Goal: Task Accomplishment & Management: Manage account settings

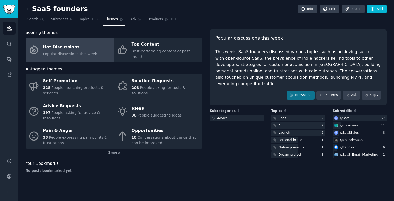
click at [25, 9] on div "SaaS founders Info Edit Share Add Search Subreddits 6 Topics 153 Themes Ask Pro…" at bounding box center [206, 100] width 376 height 201
click at [27, 9] on icon at bounding box center [27, 8] width 5 height 5
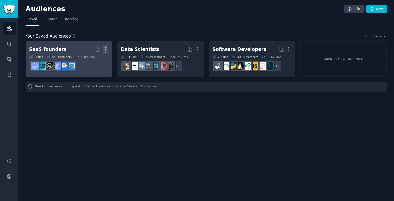
click at [105, 48] on icon "button" at bounding box center [105, 49] width 5 height 5
click at [90, 58] on p "Delete" at bounding box center [91, 60] width 12 height 5
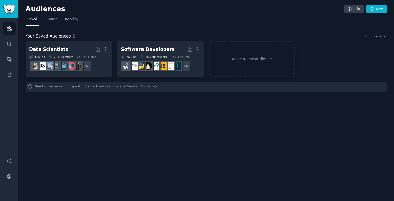
click at [106, 49] on icon "button" at bounding box center [105, 49] width 5 height 5
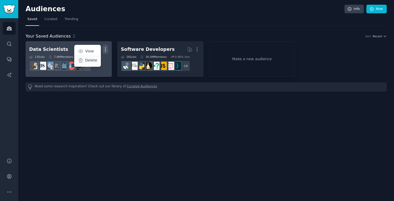
click at [92, 59] on p "Delete" at bounding box center [91, 60] width 12 height 5
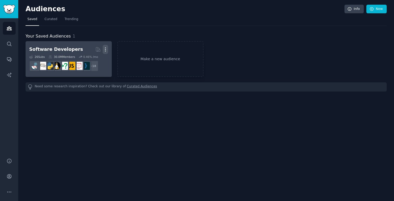
click at [105, 49] on icon "button" at bounding box center [105, 50] width 1 height 4
click at [95, 59] on p "Delete" at bounding box center [91, 60] width 12 height 5
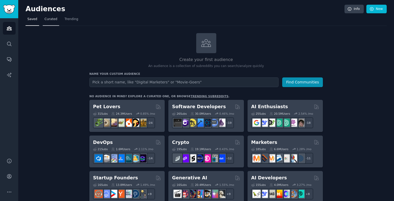
click at [49, 19] on span "Curated" at bounding box center [51, 19] width 13 height 5
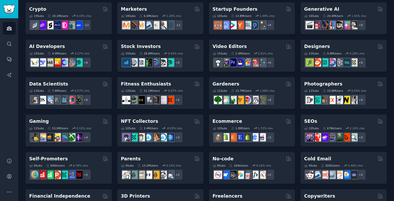
scroll to position [81, 0]
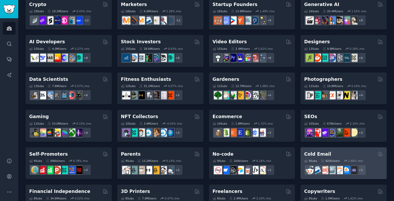
click at [316, 153] on h2 "Cold Email" at bounding box center [317, 154] width 27 height 7
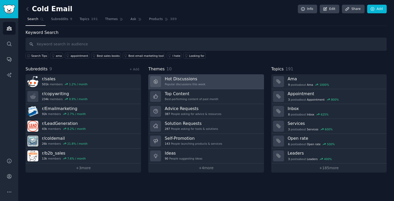
click at [182, 80] on h3 "Hot Discussions" at bounding box center [185, 78] width 41 height 5
